Goal: Task Accomplishment & Management: Use online tool/utility

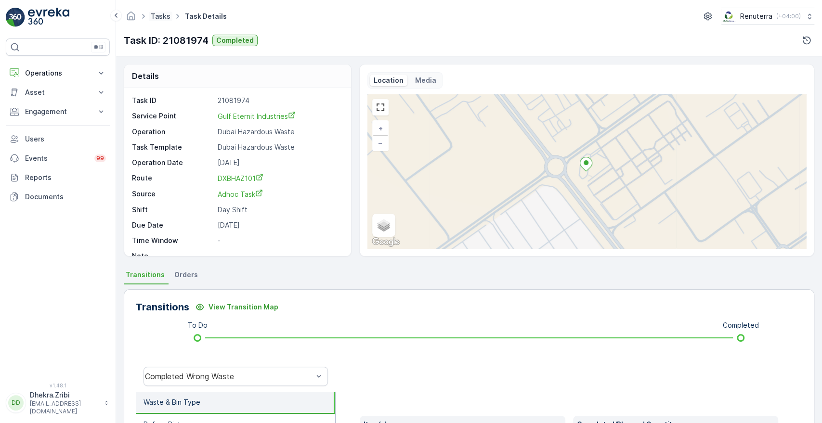
click at [163, 15] on link "Tasks" at bounding box center [161, 16] width 20 height 8
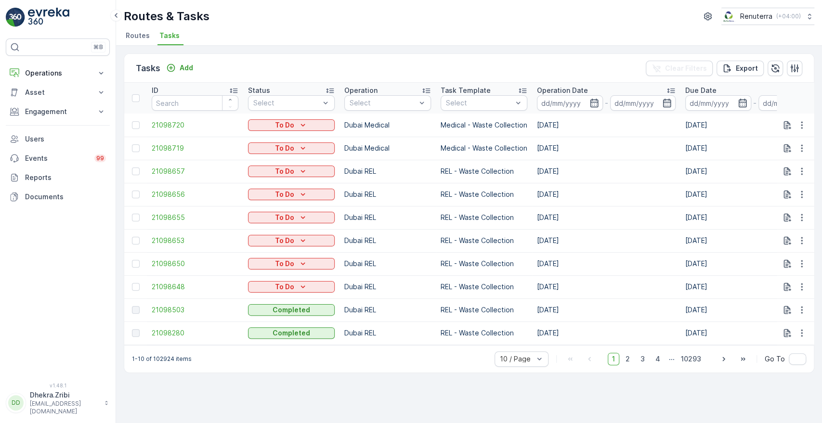
click at [144, 41] on li "Routes" at bounding box center [139, 37] width 30 height 16
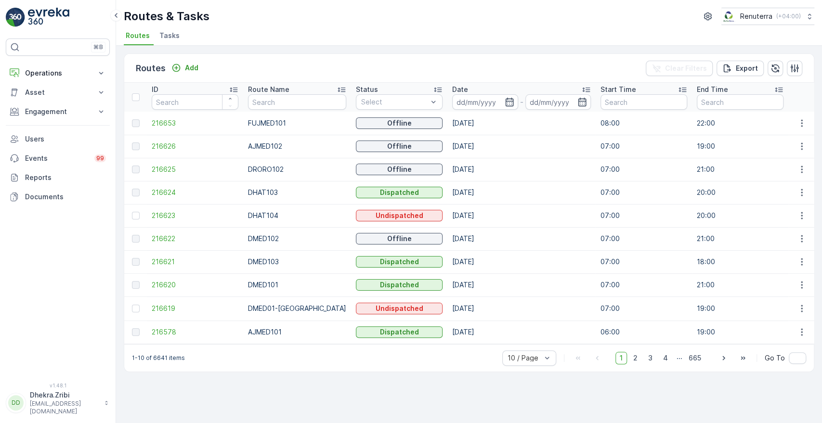
click at [471, 110] on th "Date -" at bounding box center [521, 97] width 148 height 29
click at [478, 106] on input at bounding box center [485, 101] width 66 height 15
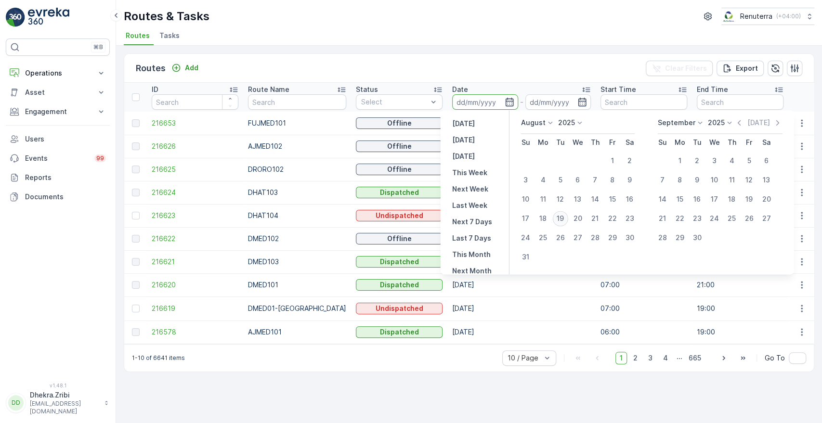
click at [558, 216] on div "19" at bounding box center [560, 218] width 15 height 15
type input "19.08.2025"
click at [558, 216] on div "19" at bounding box center [560, 218] width 15 height 15
type input "19.08.2025"
click at [558, 216] on td "19.08.2025" at bounding box center [521, 215] width 148 height 23
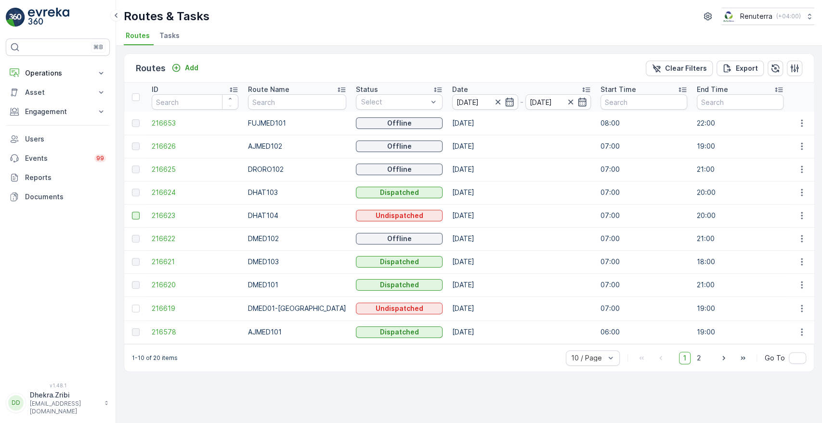
click at [134, 213] on div at bounding box center [136, 216] width 8 height 8
click at [132, 212] on input "checkbox" at bounding box center [132, 212] width 0 height 0
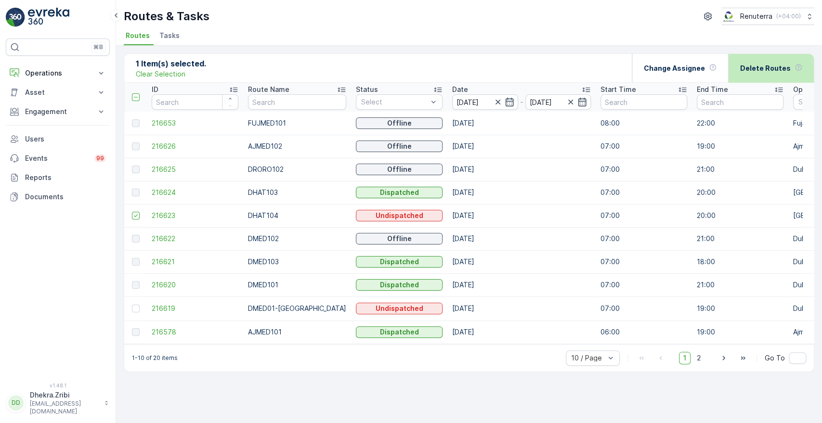
click at [755, 75] on div "Delete Routes" at bounding box center [771, 68] width 62 height 28
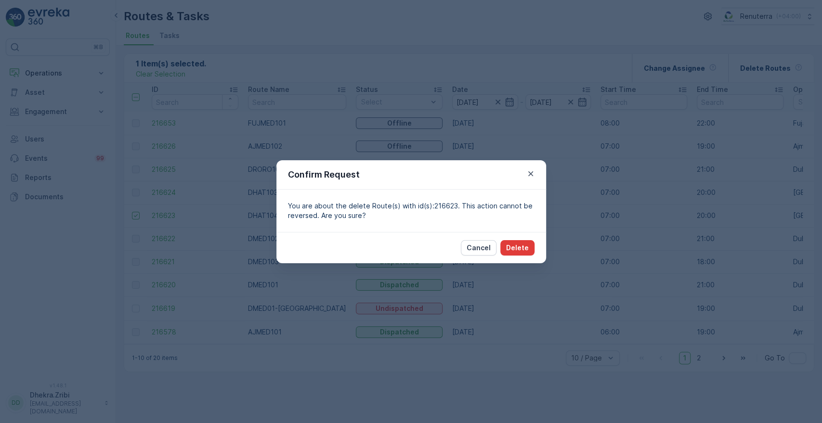
click at [517, 246] on p "Delete" at bounding box center [517, 248] width 23 height 10
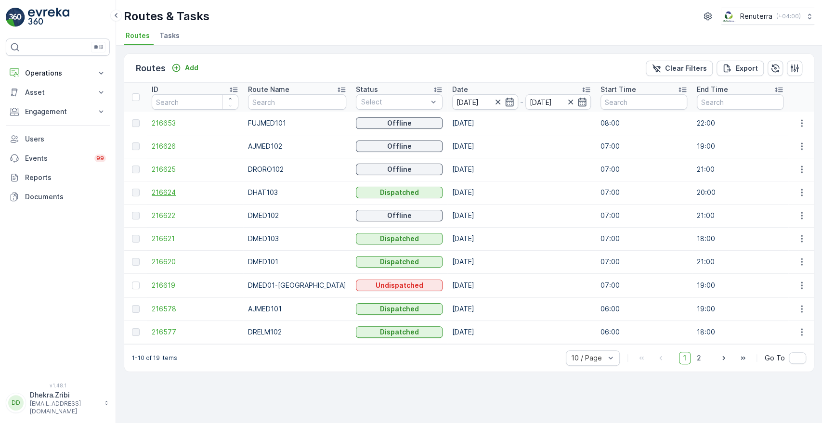
click at [164, 190] on span "216624" at bounding box center [195, 193] width 87 height 10
click at [78, 68] on p "Operations" at bounding box center [57, 73] width 65 height 10
click at [63, 104] on link "Planning" at bounding box center [65, 102] width 89 height 13
click at [285, 94] on input "text" at bounding box center [297, 101] width 98 height 15
type input "DHAT"
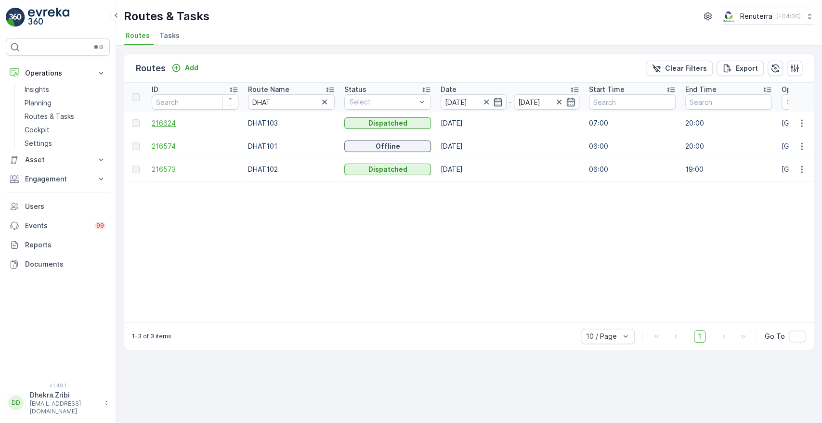
click at [178, 124] on span "216624" at bounding box center [195, 123] width 87 height 10
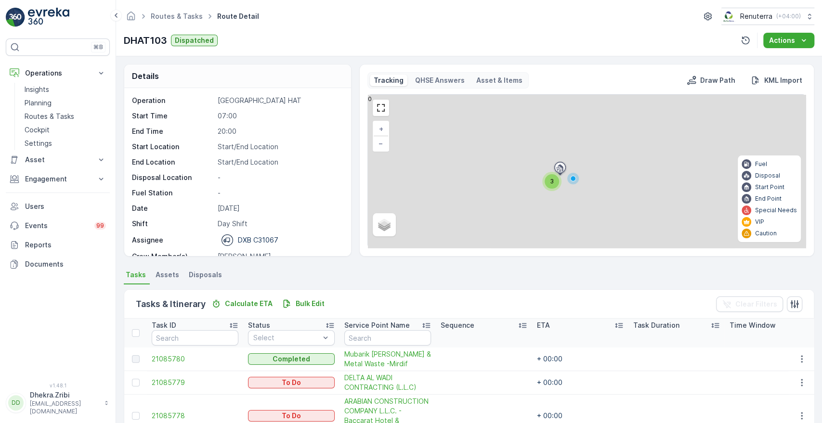
scroll to position [105, 0]
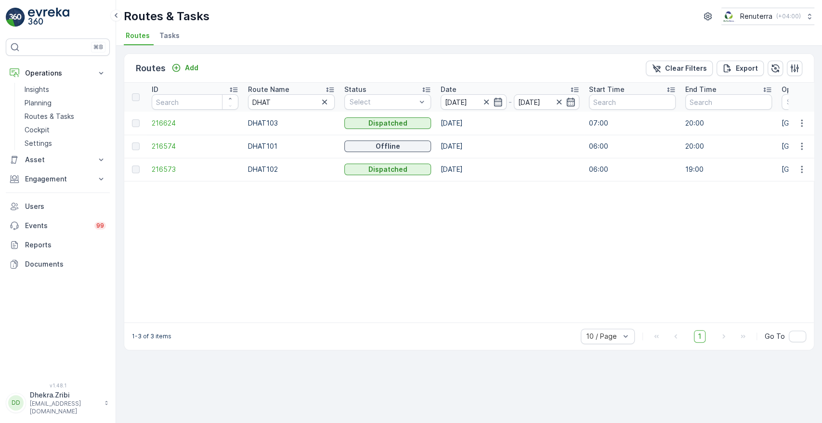
click at [160, 142] on span "216574" at bounding box center [195, 147] width 87 height 10
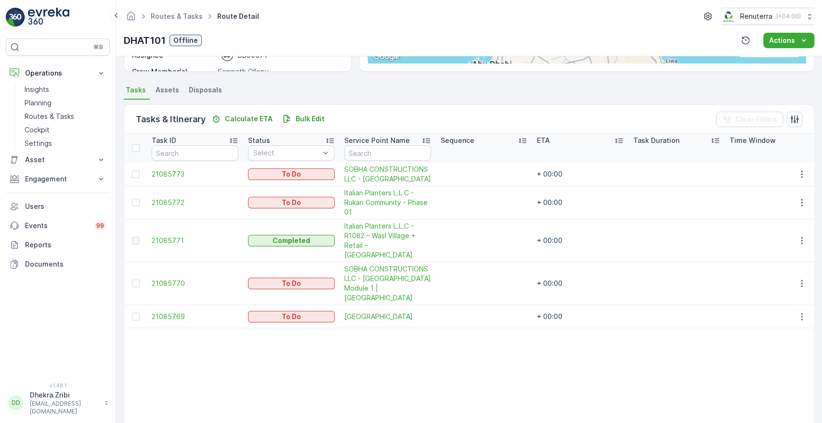
scroll to position [189, 0]
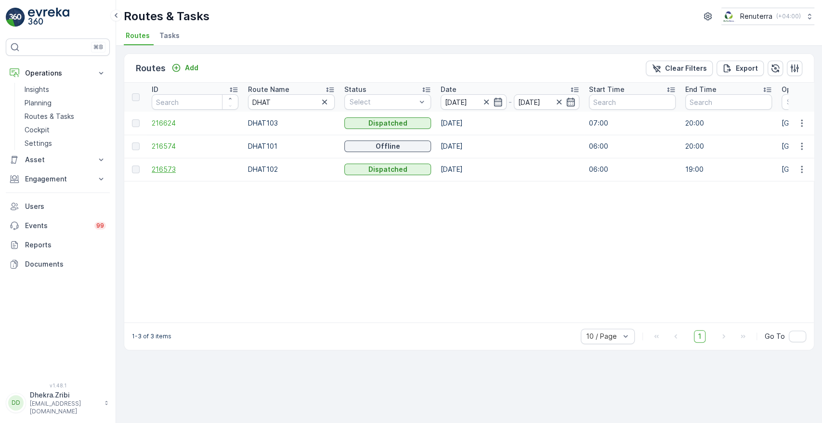
click at [170, 166] on span "216573" at bounding box center [195, 170] width 87 height 10
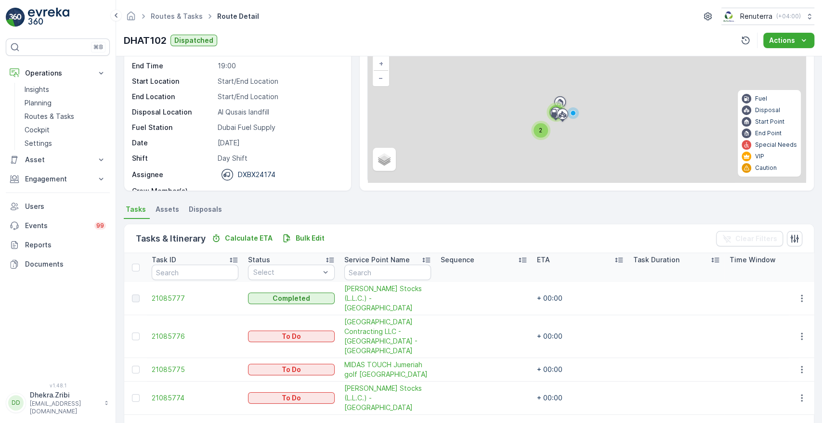
scroll to position [115, 0]
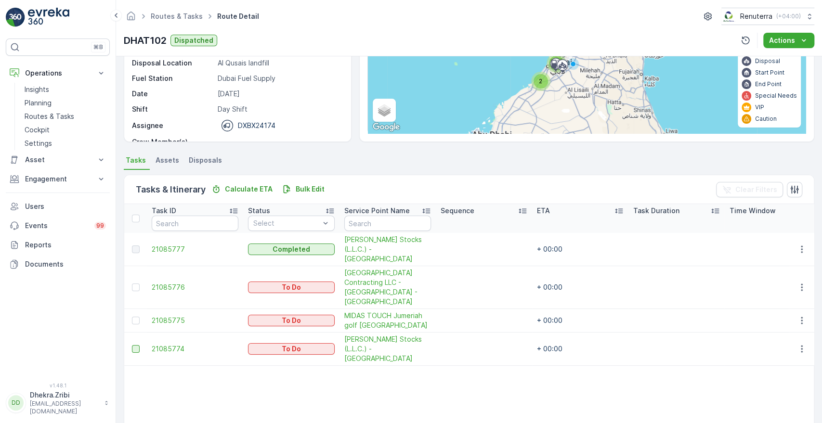
click at [138, 345] on div at bounding box center [136, 349] width 8 height 8
click at [132, 345] on input "checkbox" at bounding box center [132, 345] width 0 height 0
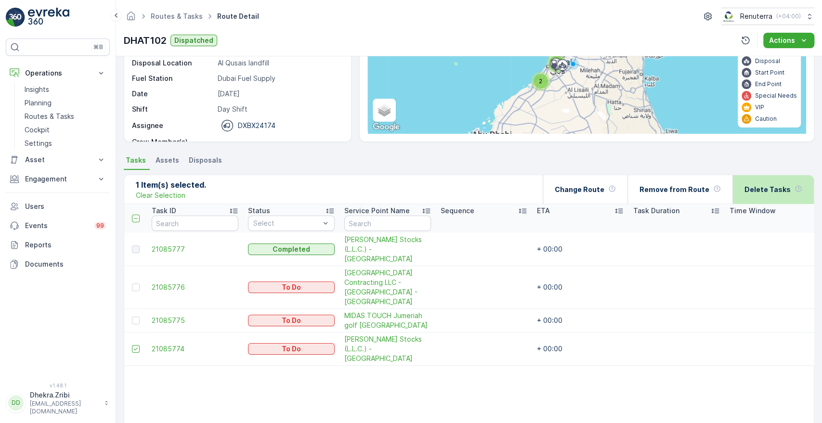
click at [771, 185] on p "Delete Tasks" at bounding box center [768, 190] width 46 height 10
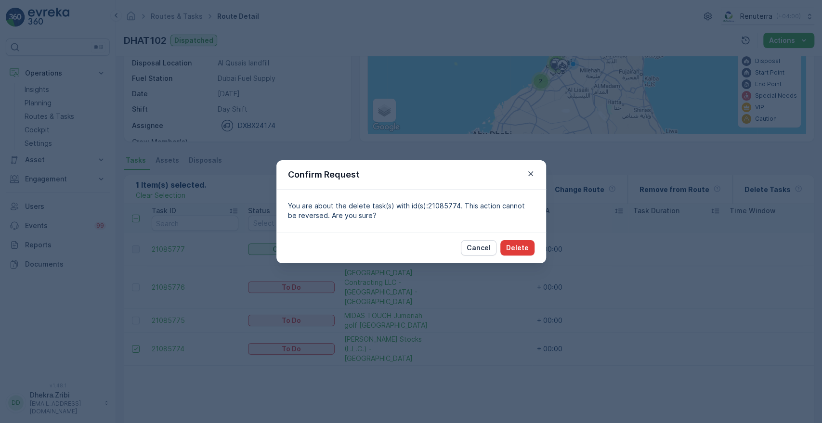
click at [516, 245] on p "Delete" at bounding box center [517, 248] width 23 height 10
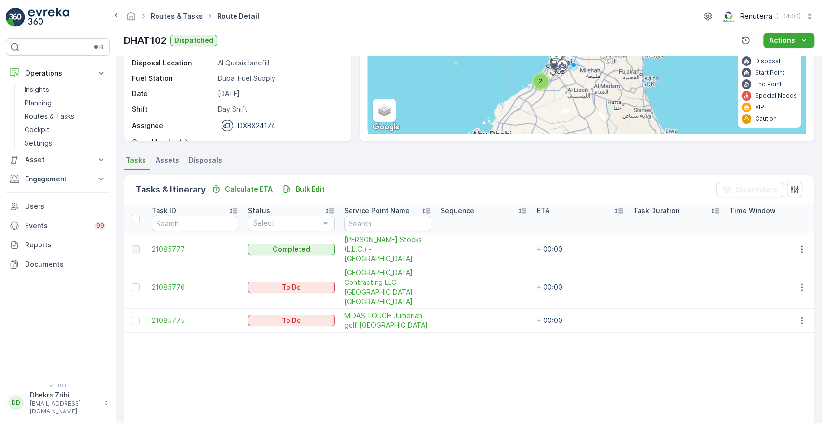
click at [187, 15] on link "Routes & Tasks" at bounding box center [177, 16] width 52 height 8
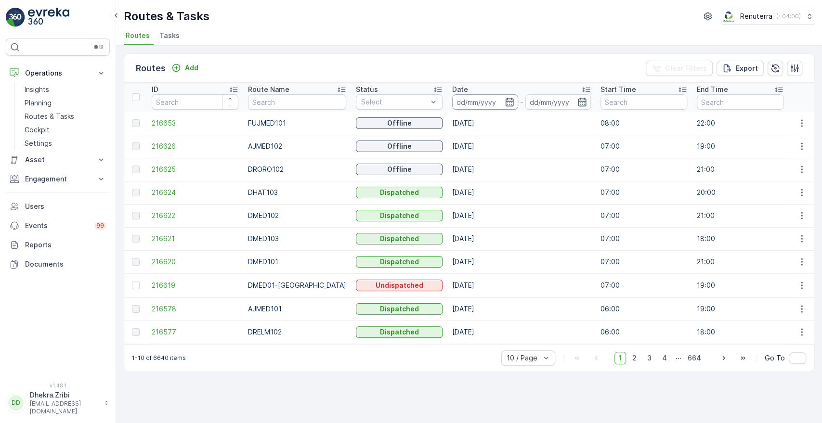
click at [452, 98] on input at bounding box center [485, 101] width 66 height 15
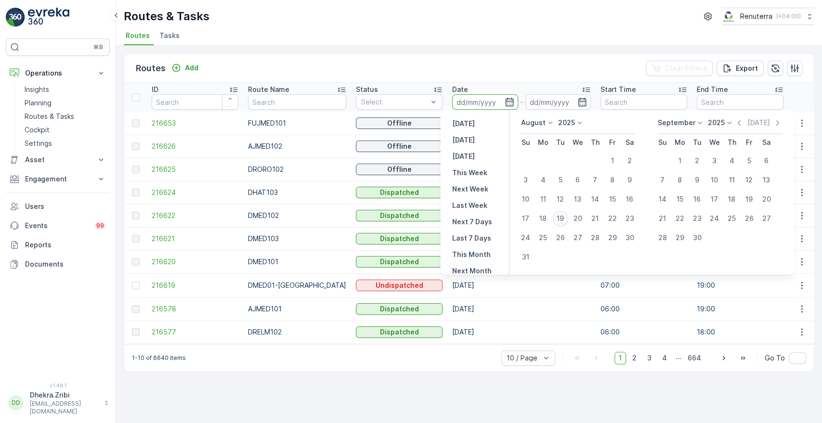
click at [562, 218] on div "19" at bounding box center [560, 218] width 15 height 15
type input "19.08.2025"
click at [562, 218] on div "19" at bounding box center [560, 218] width 15 height 15
type input "19.08.2025"
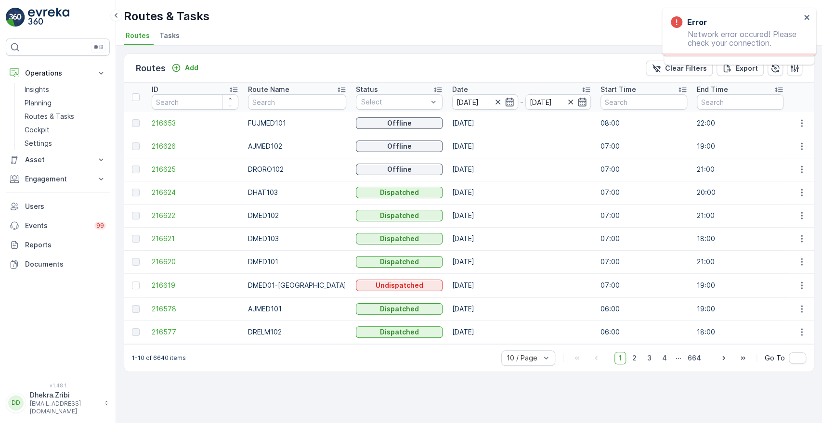
click at [542, 396] on div "Routes Add Clear Filters Export ID Route Name Status Select Date 19.08.2025 - 1…" at bounding box center [469, 235] width 706 height 378
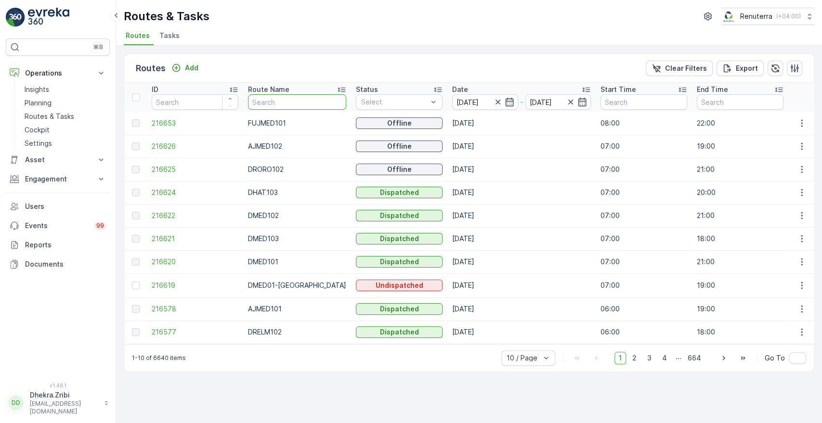
click at [285, 101] on input "text" at bounding box center [297, 101] width 98 height 15
click at [173, 243] on span "216621" at bounding box center [195, 239] width 87 height 10
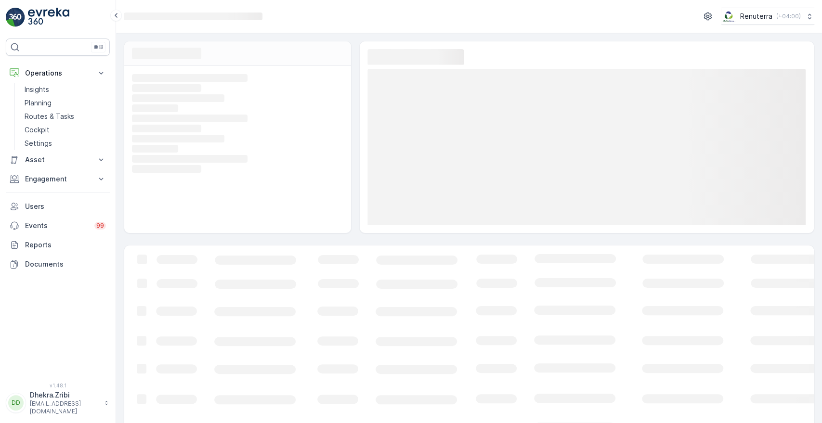
click at [336, 295] on icon "Loading..." at bounding box center [586, 342] width 925 height 192
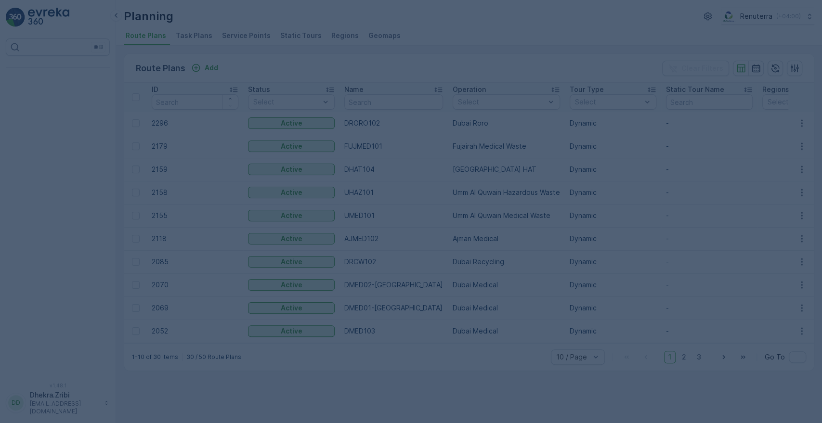
click at [247, 36] on div at bounding box center [411, 211] width 822 height 423
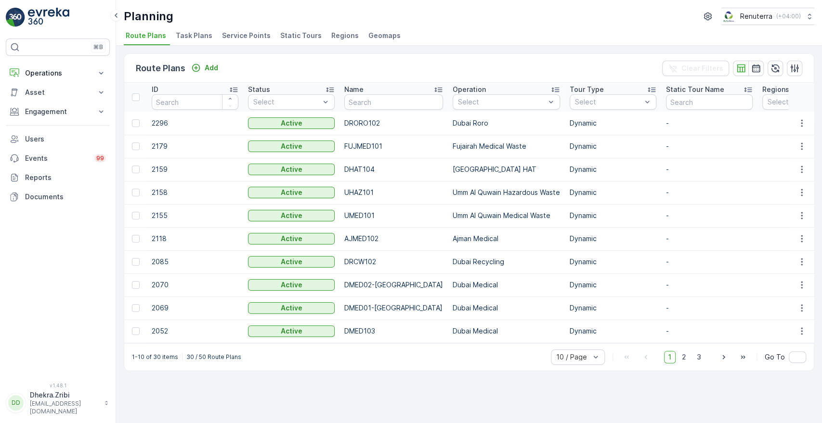
click at [247, 36] on span "Service Points" at bounding box center [246, 36] width 49 height 10
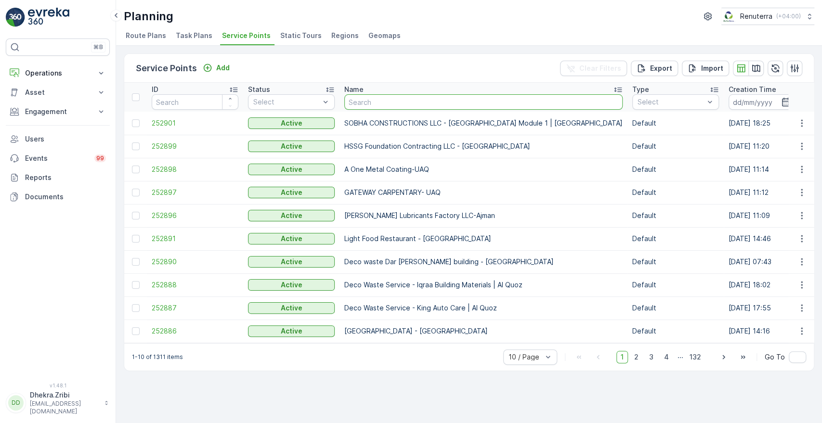
click at [367, 107] on input "text" at bounding box center [483, 101] width 278 height 15
type input "AL tayer"
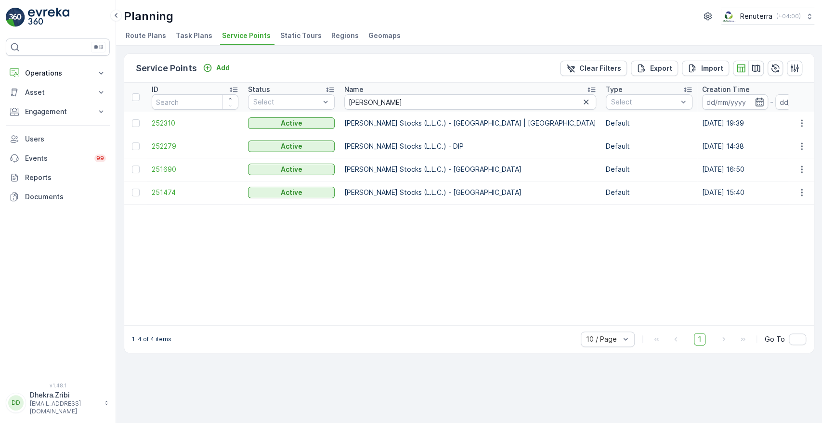
click at [393, 115] on td "Al Tayer Stocks (L.L.C.) - Dubai College | Al Sufouh" at bounding box center [470, 123] width 261 height 23
click at [397, 109] on th "Name AL tayer" at bounding box center [470, 97] width 261 height 29
click at [171, 151] on td "252279" at bounding box center [195, 146] width 96 height 23
drag, startPoint x: 171, startPoint y: 151, endPoint x: 175, endPoint y: 147, distance: 5.4
click at [175, 147] on td "252279" at bounding box center [195, 146] width 96 height 23
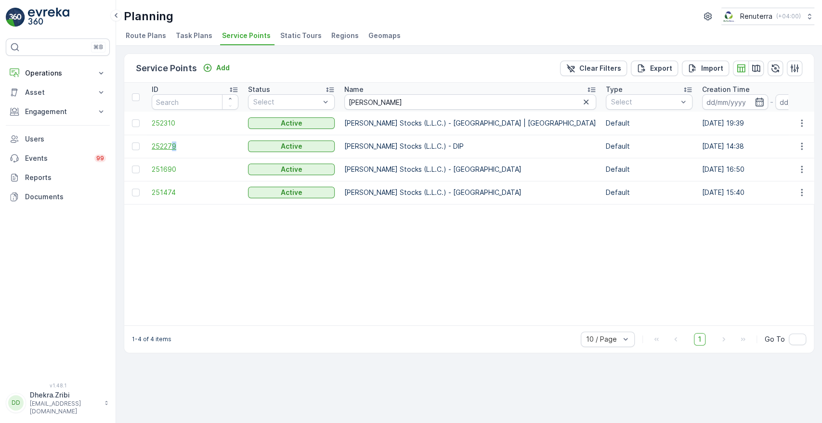
click at [175, 147] on span "252279" at bounding box center [195, 147] width 87 height 10
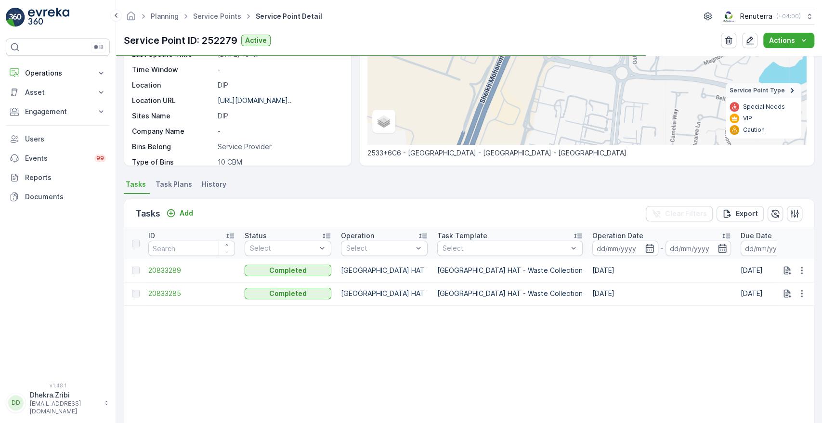
scroll to position [0, 4]
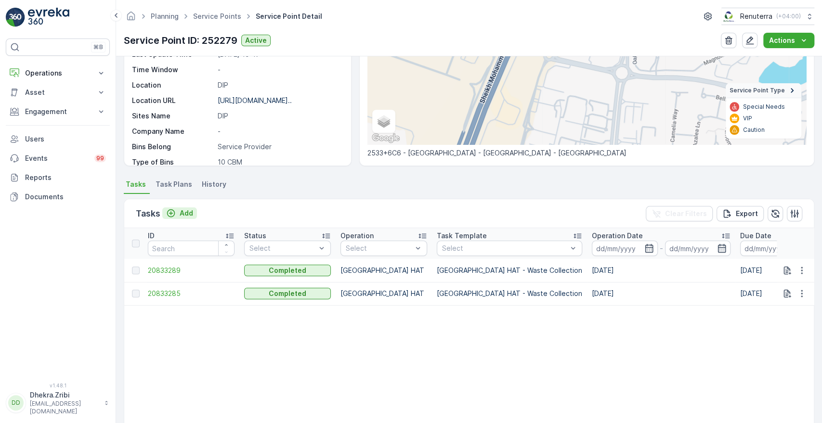
click at [170, 216] on icon "Add" at bounding box center [171, 213] width 8 height 8
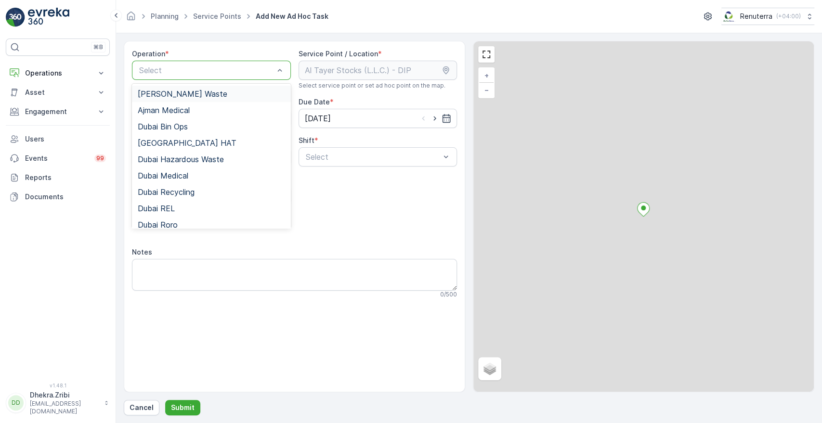
click at [189, 79] on div "Select" at bounding box center [211, 70] width 159 height 19
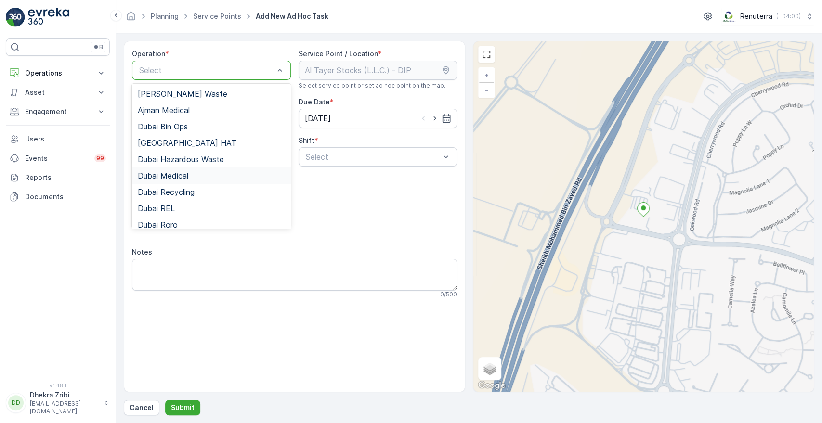
scroll to position [6, 0]
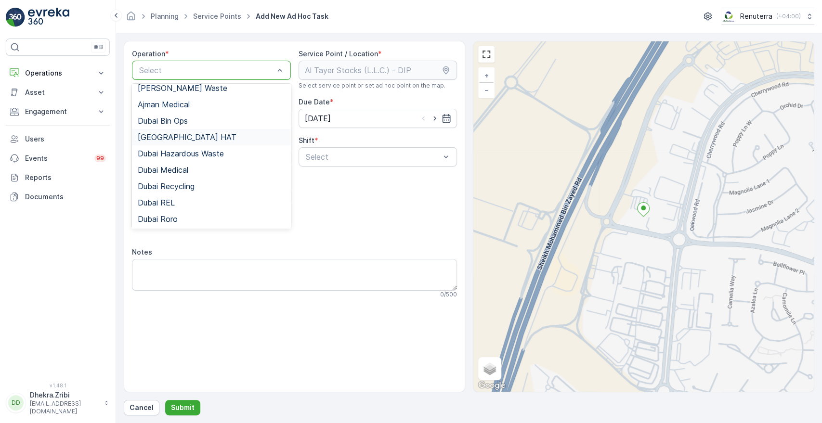
click at [204, 137] on div "[GEOGRAPHIC_DATA] HAT" at bounding box center [211, 137] width 147 height 9
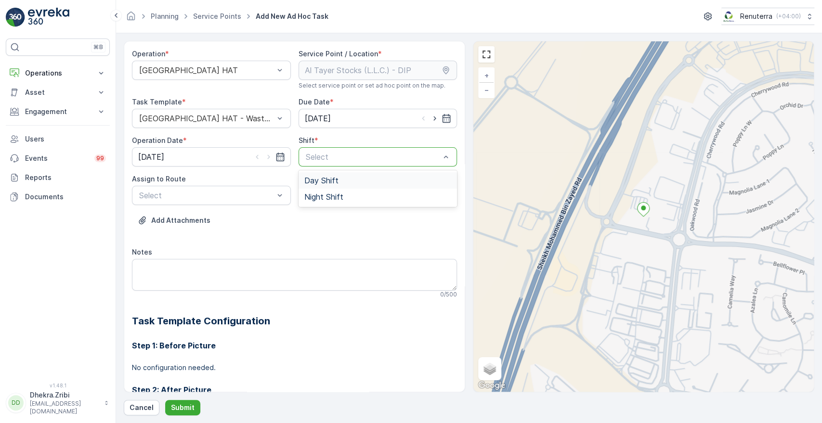
click at [341, 154] on div at bounding box center [373, 157] width 137 height 9
click at [321, 178] on span "Day Shift" at bounding box center [321, 180] width 34 height 9
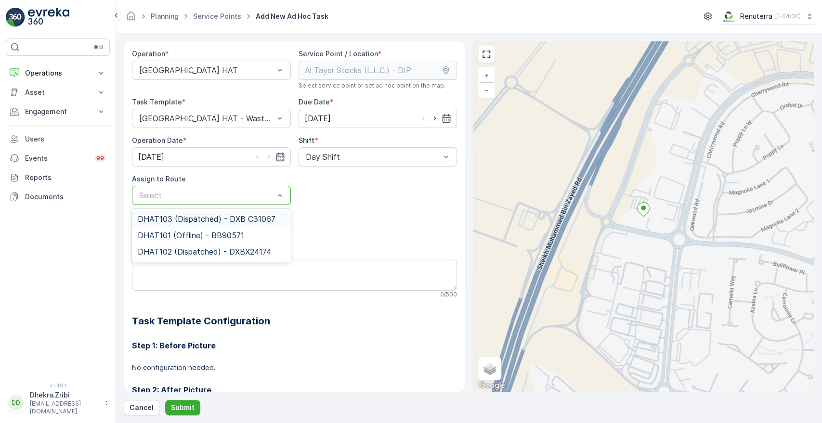
click at [254, 196] on div at bounding box center [206, 195] width 137 height 9
click at [241, 213] on div "DHAT103 (Dispatched) - DXB C31067" at bounding box center [211, 219] width 159 height 16
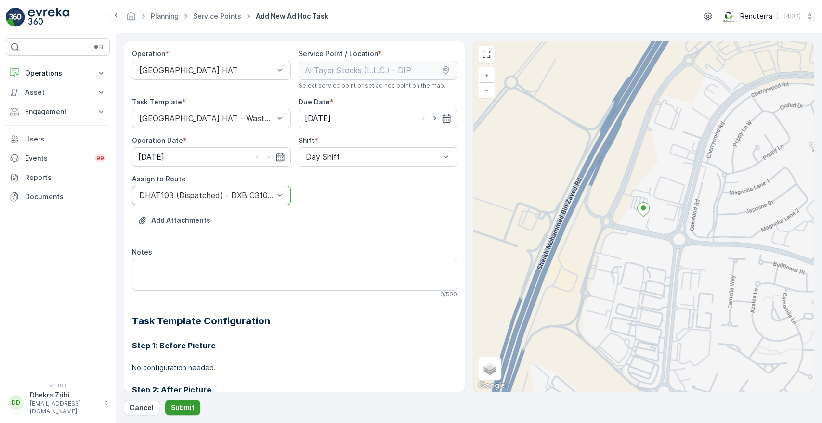
click at [190, 405] on p "Submit" at bounding box center [183, 408] width 24 height 10
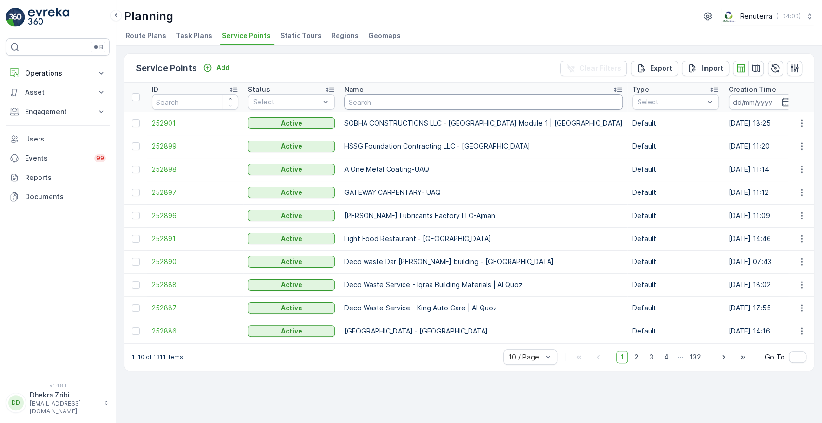
drag, startPoint x: 393, startPoint y: 92, endPoint x: 384, endPoint y: 101, distance: 12.3
click at [384, 101] on th "Name" at bounding box center [484, 97] width 288 height 29
click at [384, 101] on input "text" at bounding box center [483, 101] width 278 height 15
click at [367, 100] on input "text" at bounding box center [483, 101] width 278 height 15
type input "maq"
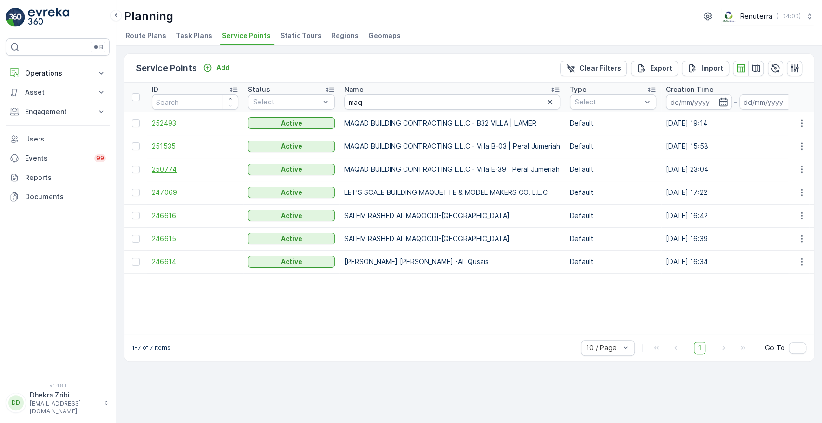
click at [159, 172] on span "250774" at bounding box center [195, 170] width 87 height 10
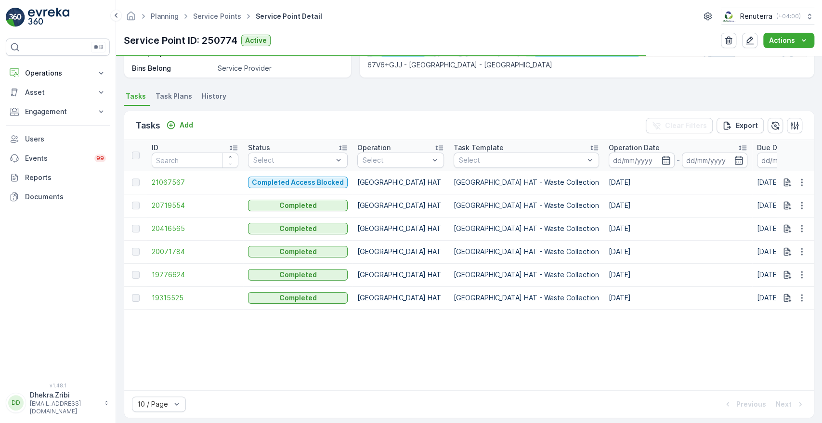
scroll to position [239, 0]
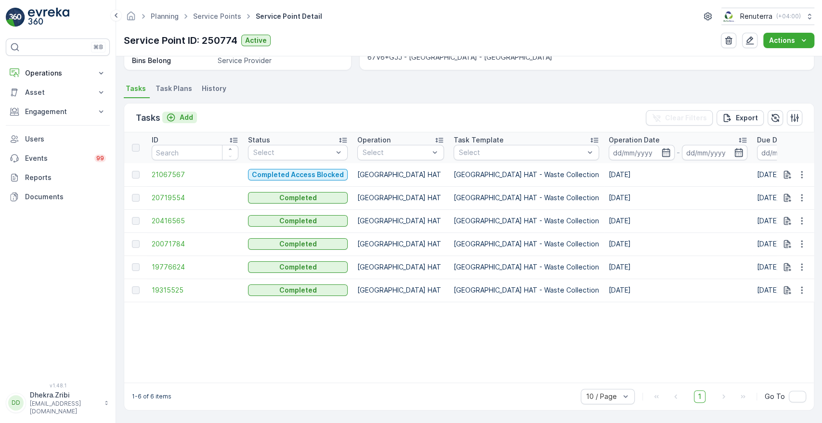
click at [177, 114] on div "Add" at bounding box center [179, 118] width 27 height 10
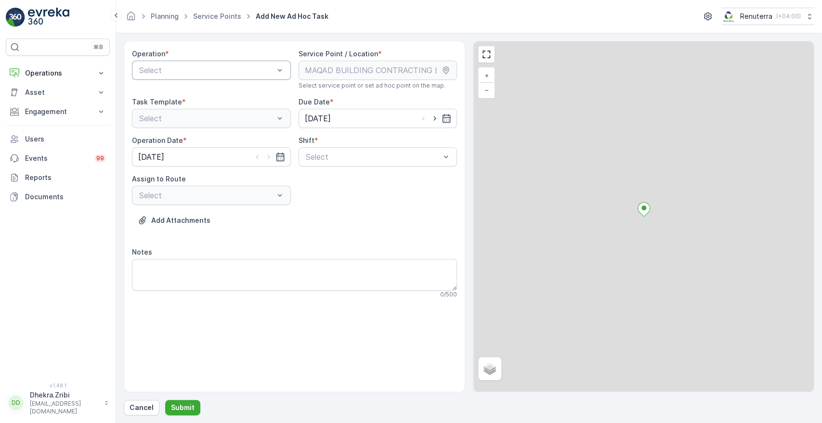
click at [177, 67] on div at bounding box center [206, 70] width 137 height 9
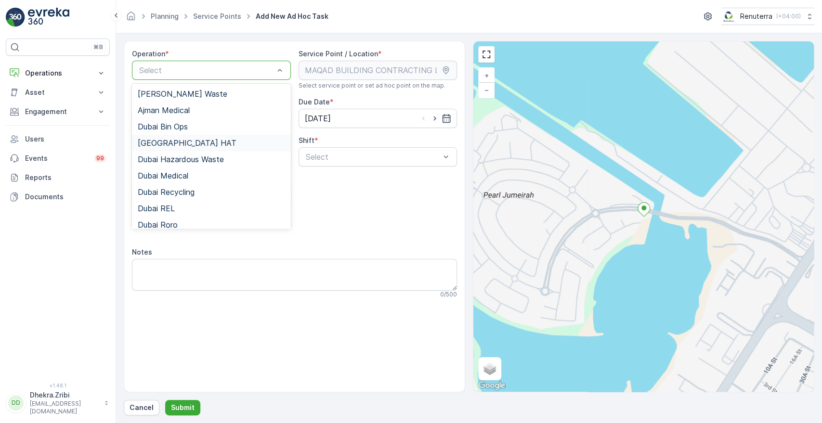
click at [160, 136] on div "[GEOGRAPHIC_DATA] HAT" at bounding box center [211, 143] width 159 height 16
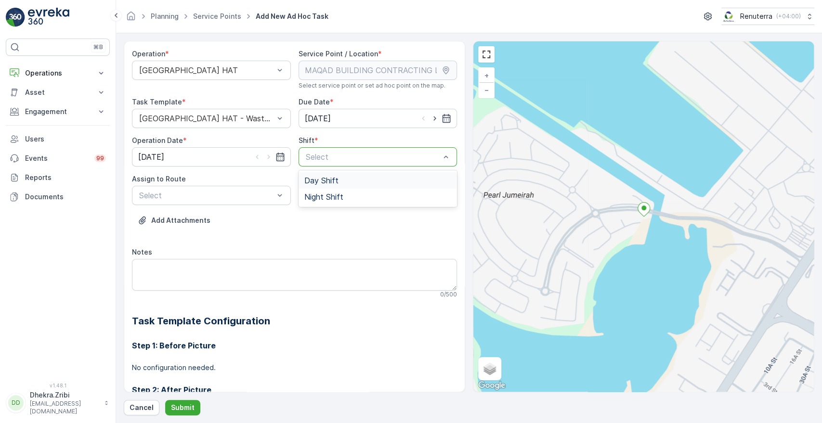
drag, startPoint x: 338, startPoint y: 158, endPoint x: 324, endPoint y: 179, distance: 24.7
click at [324, 167] on div "2 results available. Use Up and Down to choose options, press Enter to select t…" at bounding box center [378, 156] width 159 height 19
click at [324, 179] on span "Day Shift" at bounding box center [321, 180] width 34 height 9
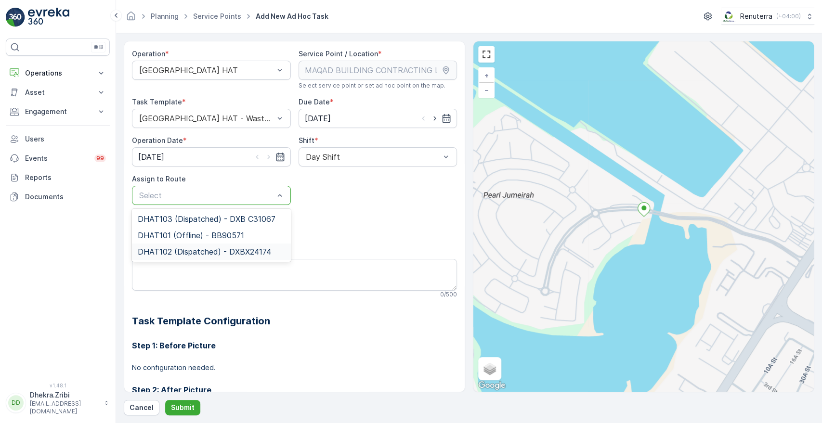
click at [211, 249] on span "DHAT102 (Dispatched) - DXBX24174" at bounding box center [204, 252] width 133 height 9
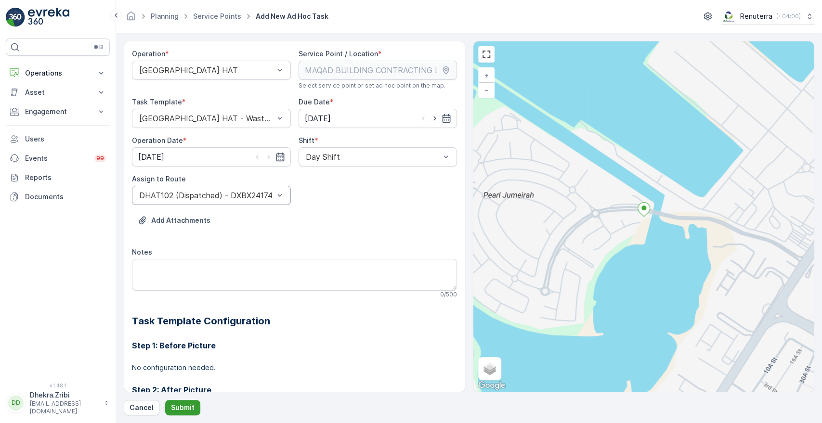
click at [174, 406] on p "Submit" at bounding box center [183, 408] width 24 height 10
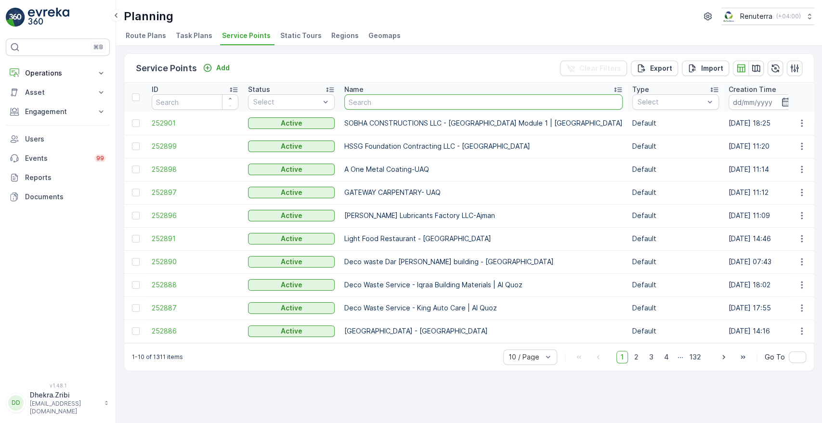
click at [364, 102] on input "text" at bounding box center [483, 101] width 278 height 15
type input "ser"
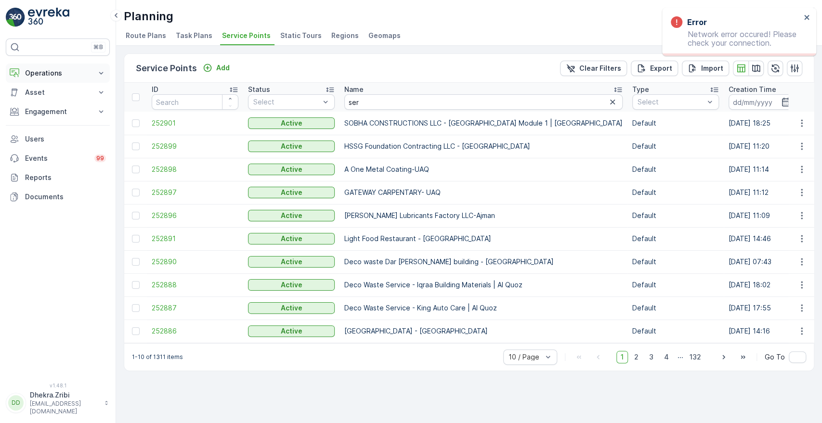
click at [85, 65] on button "Operations" at bounding box center [58, 73] width 104 height 19
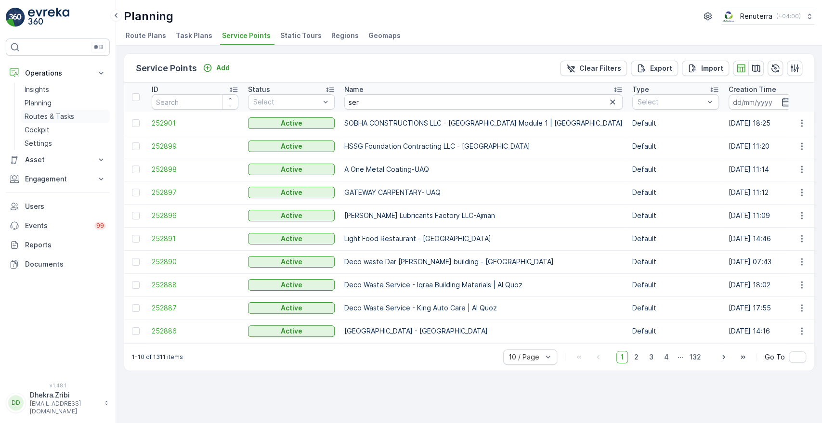
click at [55, 117] on p "Routes & Tasks" at bounding box center [50, 117] width 50 height 10
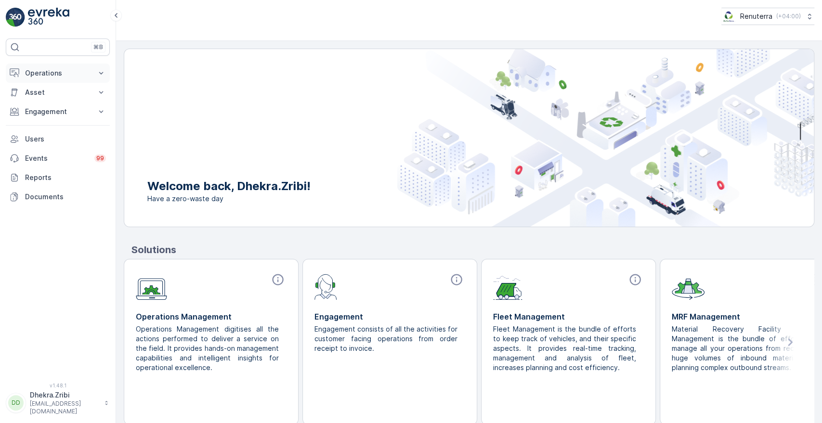
click at [101, 75] on icon at bounding box center [101, 73] width 10 height 10
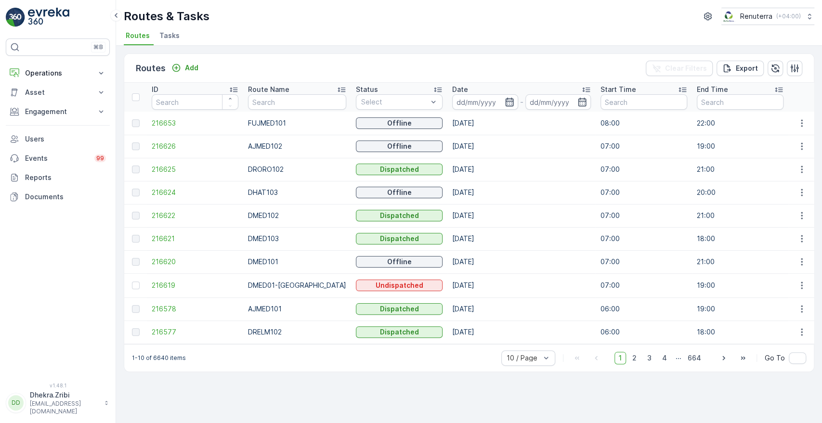
click at [505, 100] on icon "button" at bounding box center [510, 102] width 10 height 10
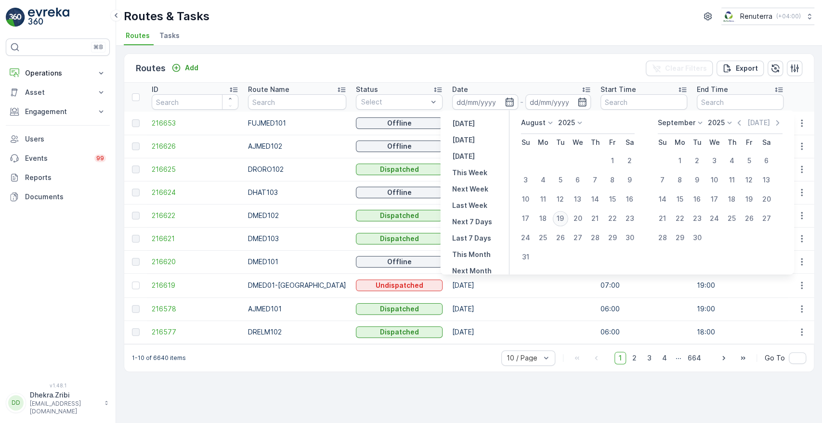
click at [562, 219] on div "19" at bounding box center [560, 218] width 15 height 15
type input "[DATE]"
click at [562, 219] on div "19" at bounding box center [560, 218] width 15 height 15
type input "19.08.2025"
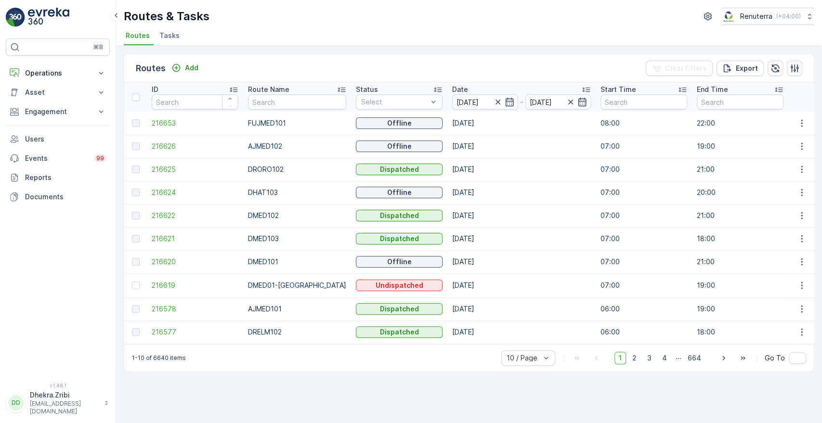
click at [523, 67] on div "Routes Add Clear Filters Export" at bounding box center [469, 68] width 690 height 29
click at [416, 96] on div "Select" at bounding box center [399, 101] width 87 height 15
click at [391, 68] on div "Routes Add Clear Filters Export" at bounding box center [469, 68] width 690 height 29
